Goal: Transaction & Acquisition: Purchase product/service

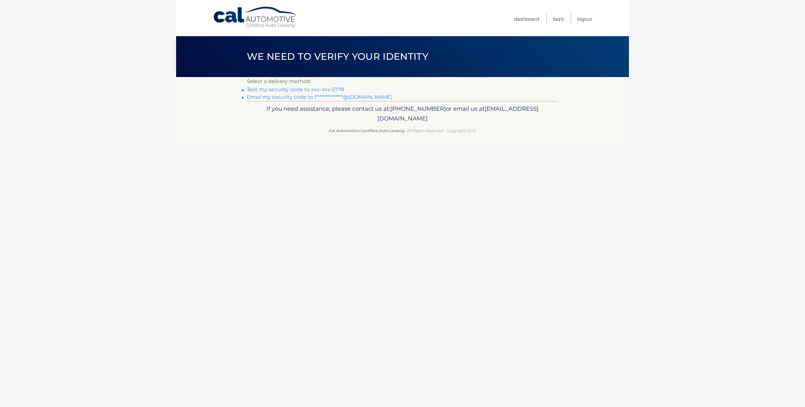
click at [308, 86] on link "Text my security code to xxx-xxx-5778" at bounding box center [295, 89] width 97 height 6
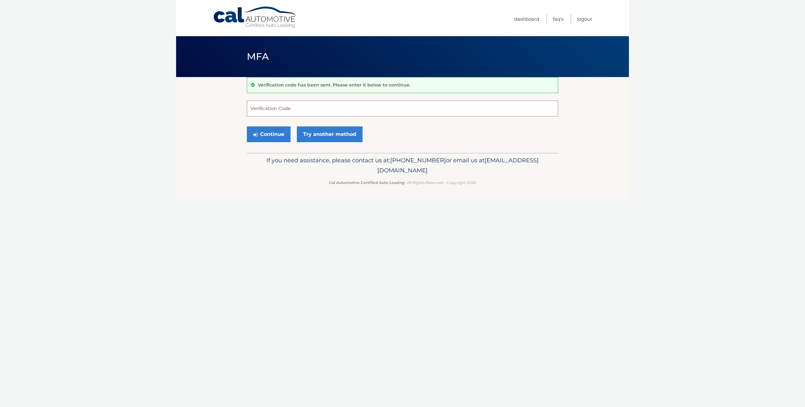
click at [286, 107] on input "Verification Code" at bounding box center [402, 109] width 311 height 16
type input "804295"
click at [183, 141] on section "Verification code has been sent. Please enter it below to continue. 804295 Veri…" at bounding box center [402, 115] width 453 height 76
click at [262, 136] on button "Continue" at bounding box center [269, 134] width 44 height 16
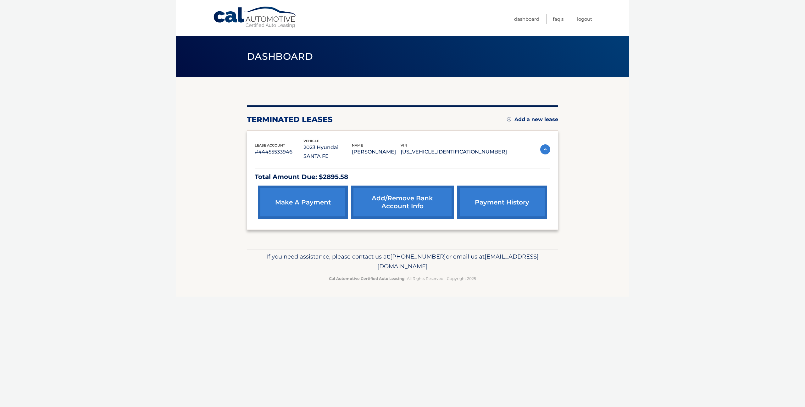
click at [291, 198] on link "make a payment" at bounding box center [303, 202] width 90 height 33
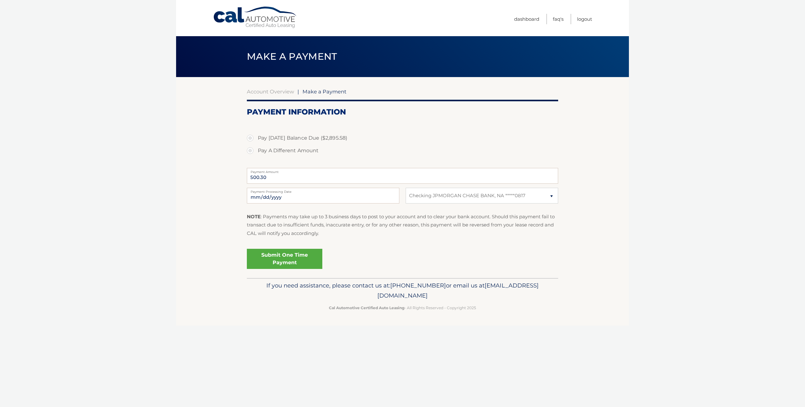
select select "YzdlYzFkOTgtMWMzYS00ZmQ4LThmYzgtY2FlMzg2YzNjZTEz"
click at [251, 138] on label "Pay Today's Balance Due ($2,895.58)" at bounding box center [402, 138] width 311 height 13
click at [251, 138] on input "Pay Today's Balance Due ($2,895.58)" at bounding box center [252, 137] width 6 height 10
radio input "true"
type input "2895.58"
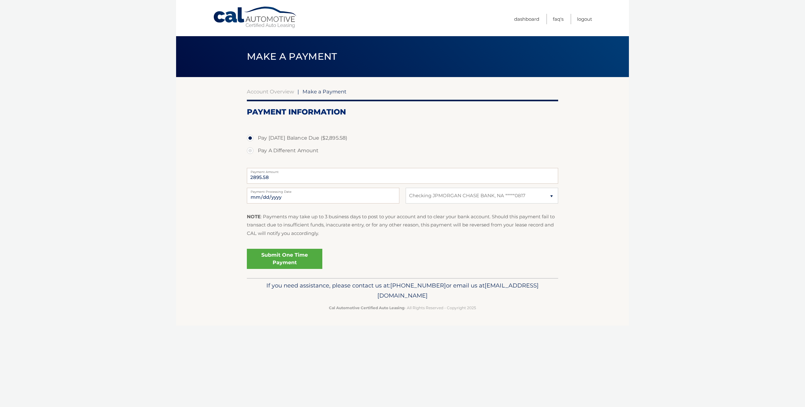
click at [278, 258] on link "Submit One Time Payment" at bounding box center [284, 259] width 75 height 20
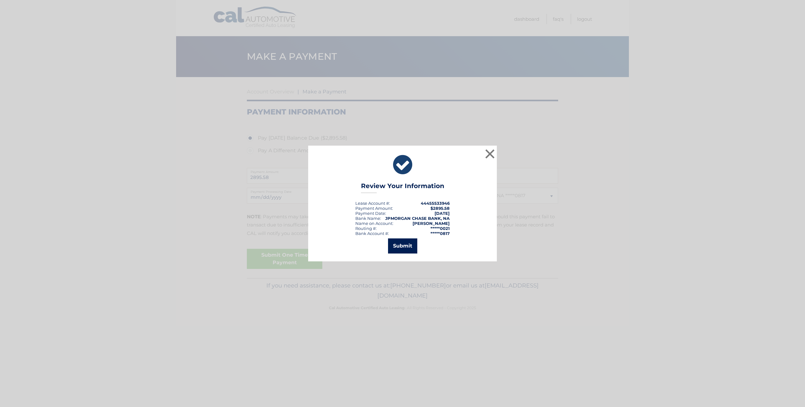
click at [402, 245] on button "Submit" at bounding box center [402, 245] width 29 height 15
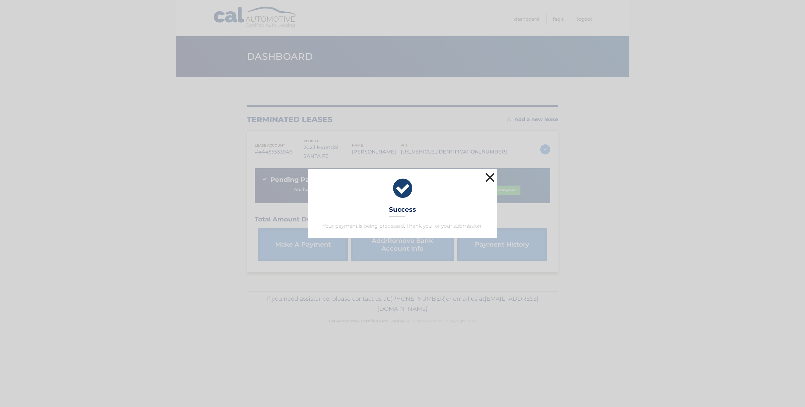
click at [490, 177] on button "×" at bounding box center [490, 177] width 13 height 13
